Goal: Task Accomplishment & Management: Manage account settings

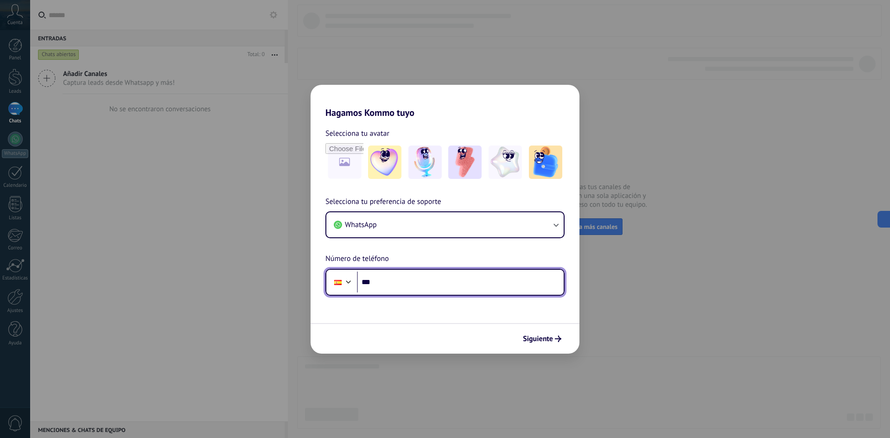
click at [457, 286] on input "***" at bounding box center [460, 282] width 207 height 21
click at [526, 336] on span "Siguiente" at bounding box center [538, 339] width 30 height 6
type input "**********"
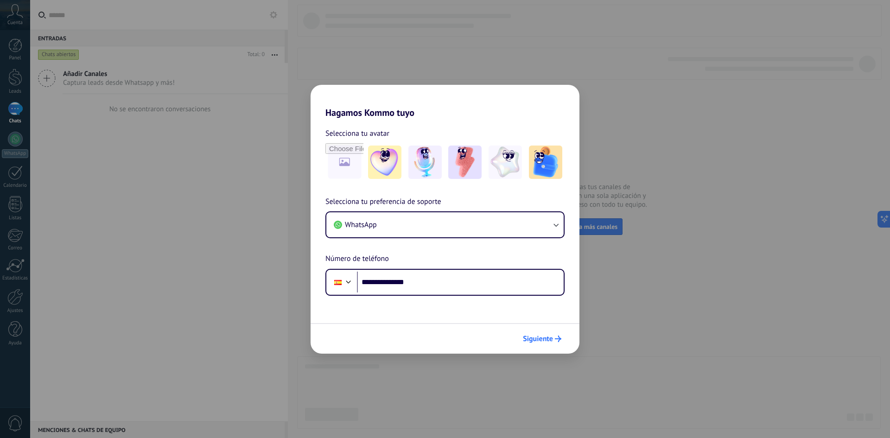
click at [558, 334] on button "Siguiente" at bounding box center [542, 339] width 47 height 16
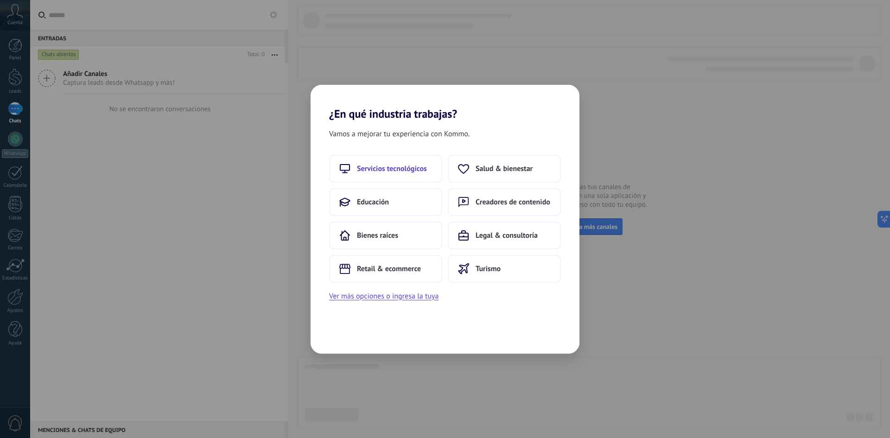
click at [429, 172] on button "Servicios tecnológicos" at bounding box center [385, 169] width 113 height 28
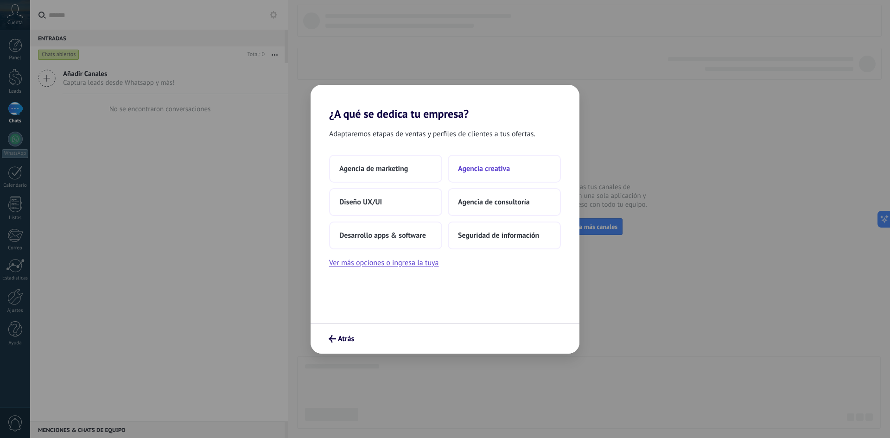
click at [461, 164] on span "Agencia creativa" at bounding box center [484, 168] width 52 height 9
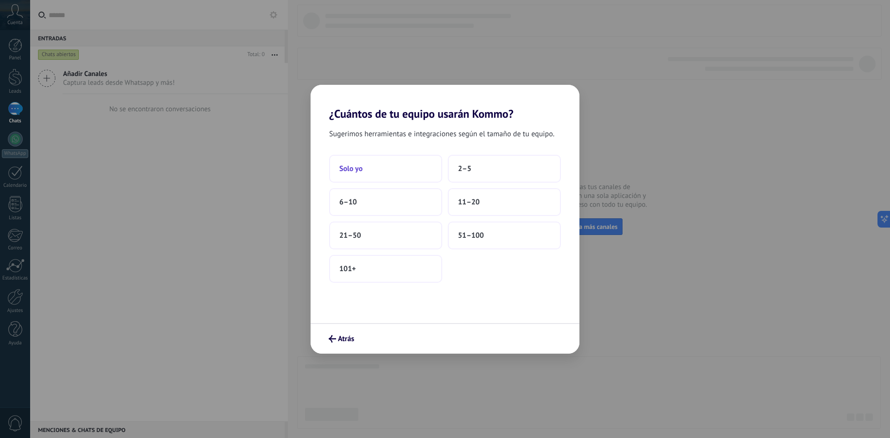
click at [420, 164] on button "Solo yo" at bounding box center [385, 169] width 113 height 28
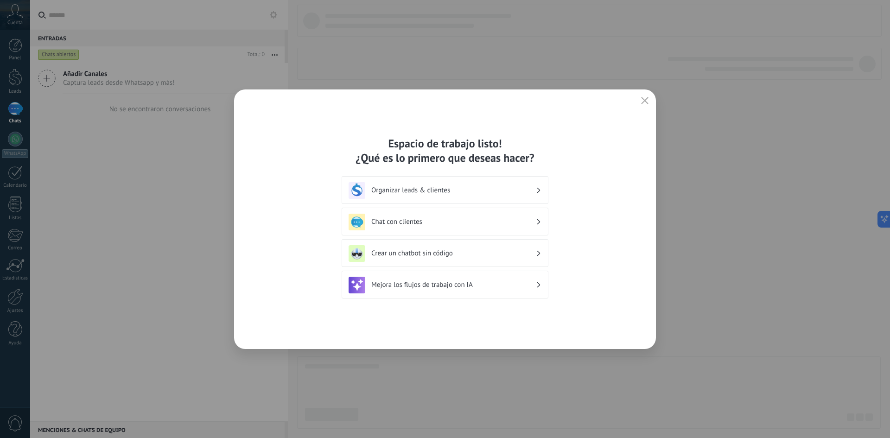
click at [641, 101] on icon "button" at bounding box center [644, 100] width 7 height 7
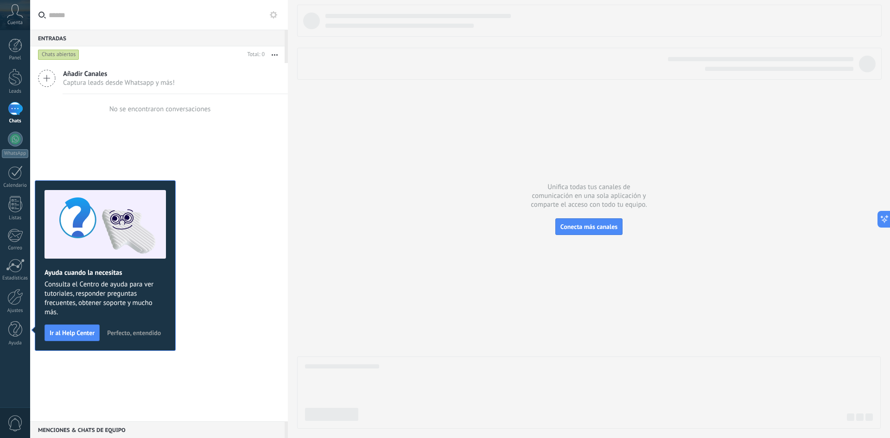
click at [179, 327] on div "Añadir Canales Captura leads desde Whatsapp y más! No se encontraron conversaci…" at bounding box center [159, 242] width 258 height 358
click at [16, 48] on div at bounding box center [15, 45] width 14 height 14
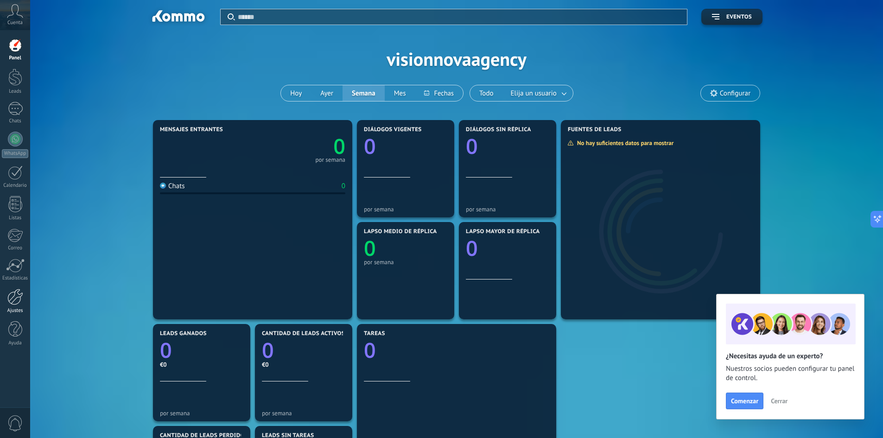
click at [13, 306] on link "Ajustes" at bounding box center [15, 301] width 30 height 25
